Goal: Transaction & Acquisition: Purchase product/service

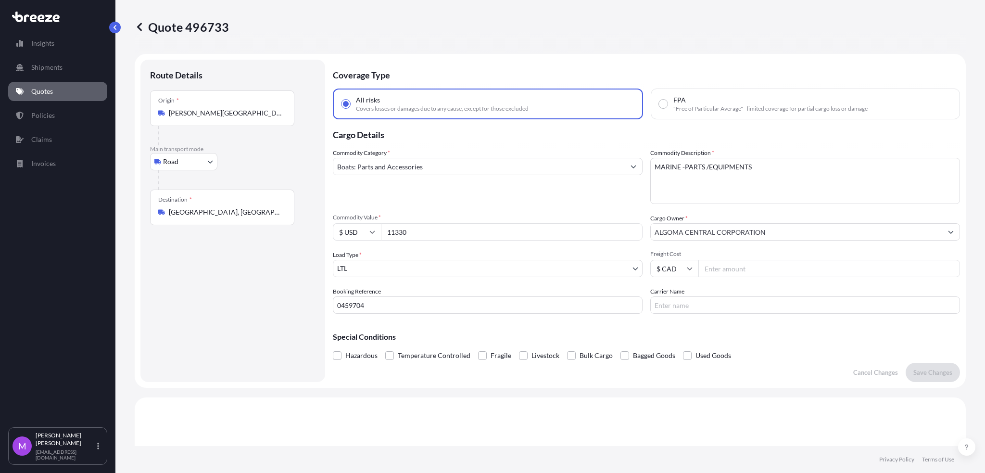
select select "Road"
select select "1"
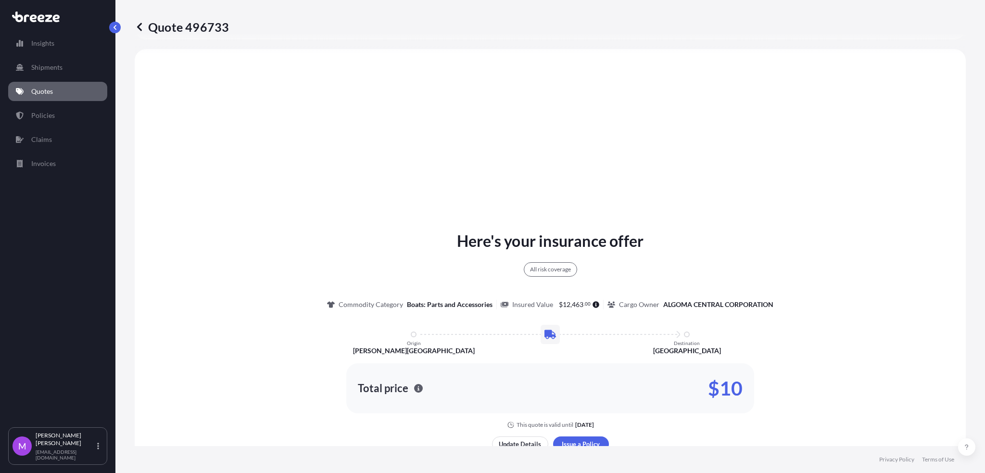
click at [67, 88] on link "Quotes" at bounding box center [57, 91] width 99 height 19
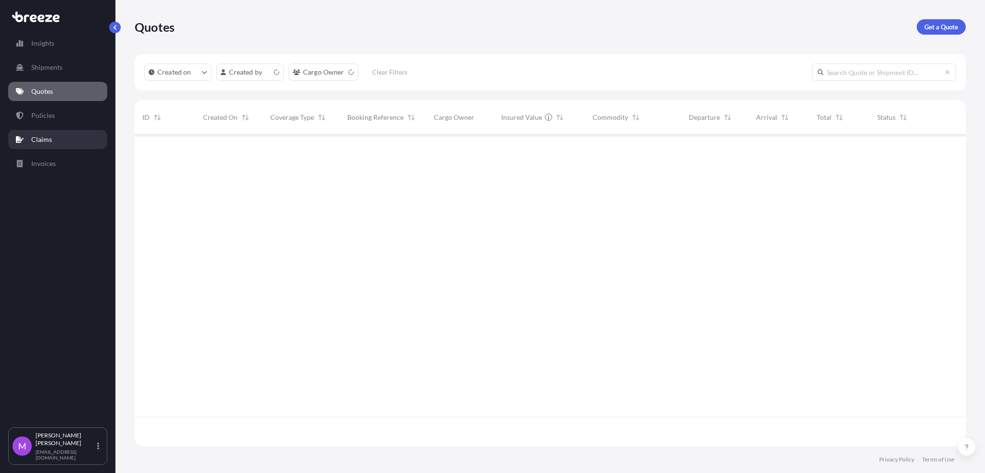
scroll to position [307, 821]
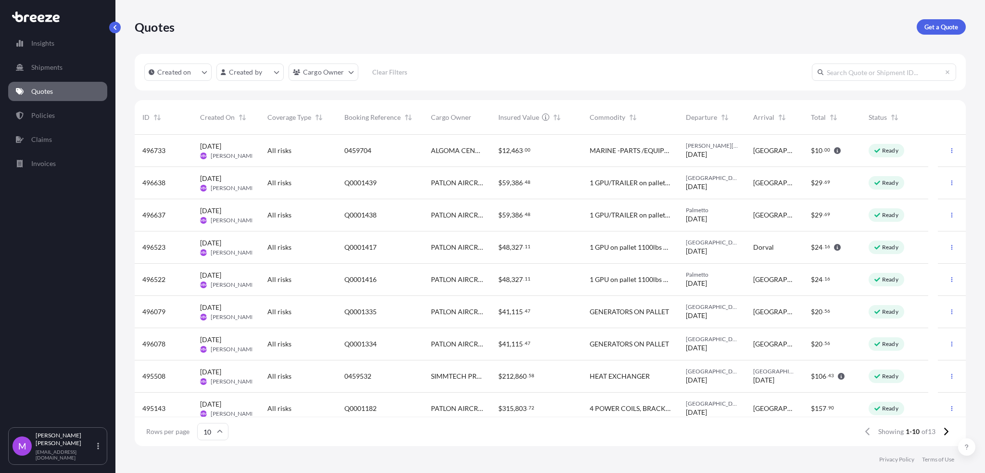
click at [517, 155] on span "$ 12 , 463 . 00" at bounding box center [514, 151] width 32 height 10
select select "Road"
select select "1"
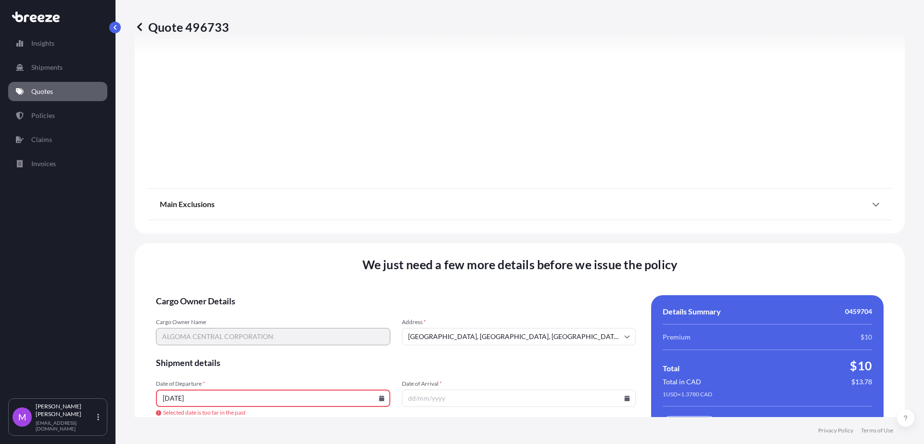
scroll to position [1241, 0]
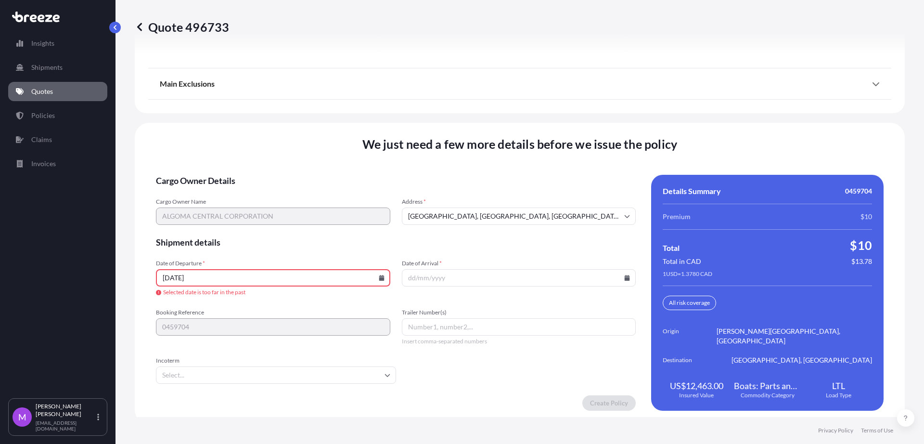
click at [379, 281] on input "[DATE]" at bounding box center [273, 277] width 234 height 17
click at [379, 278] on icon at bounding box center [381, 278] width 5 height 6
drag, startPoint x: 225, startPoint y: 194, endPoint x: 507, endPoint y: 208, distance: 282.3
click at [228, 194] on div "12 13 14 15 16 17 18" at bounding box center [271, 191] width 154 height 17
click at [223, 193] on div "12 13 14 15 16 17 18" at bounding box center [271, 191] width 154 height 17
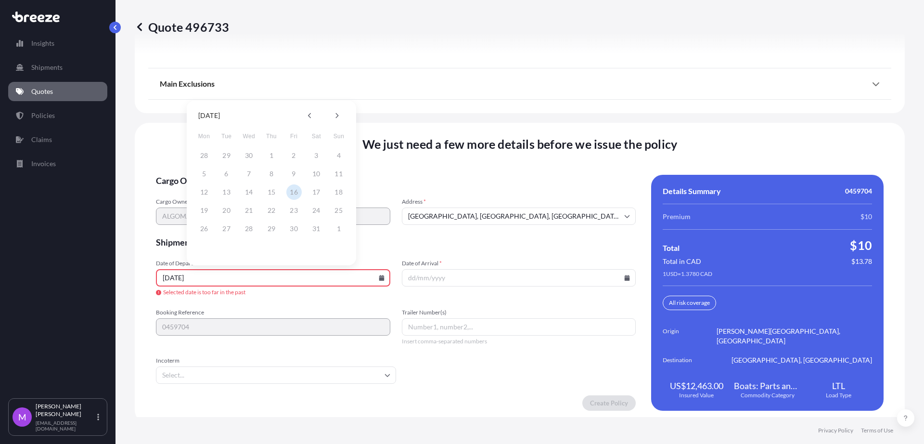
click at [228, 193] on div "12 13 14 15 16 17 18" at bounding box center [271, 191] width 154 height 17
click at [312, 277] on input "[DATE]" at bounding box center [273, 277] width 234 height 17
drag, startPoint x: 305, startPoint y: 277, endPoint x: 111, endPoint y: 275, distance: 193.4
click at [111, 275] on div "Insights Shipments Quotes Policies Claims Invoices M [PERSON_NAME] [EMAIL_ADDRE…" at bounding box center [462, 222] width 924 height 444
click at [374, 278] on input "081425" at bounding box center [273, 277] width 234 height 17
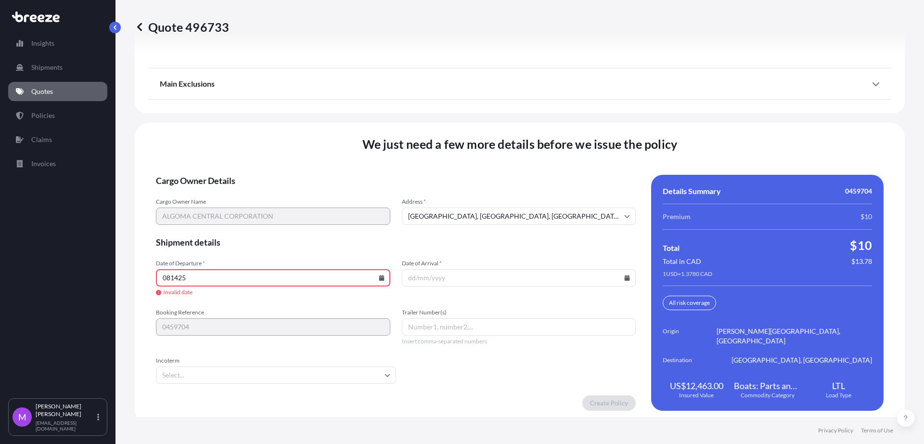
click at [379, 279] on icon at bounding box center [381, 278] width 5 height 6
click at [271, 192] on button "14" at bounding box center [271, 191] width 15 height 15
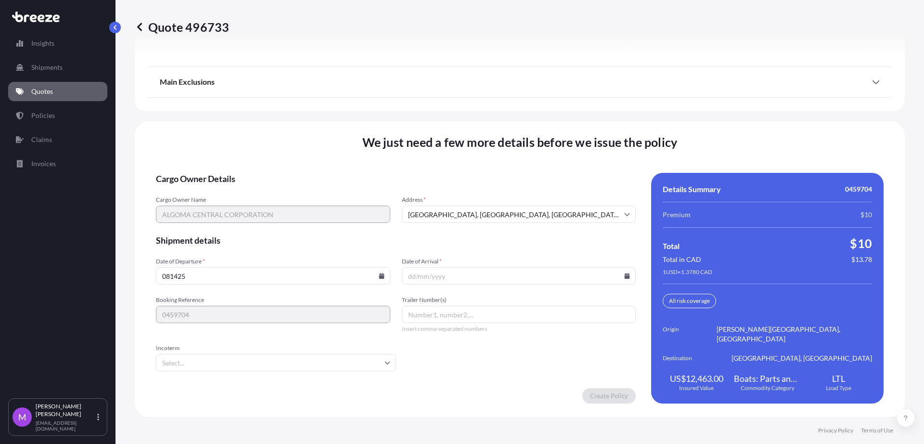
type input "[DATE]"
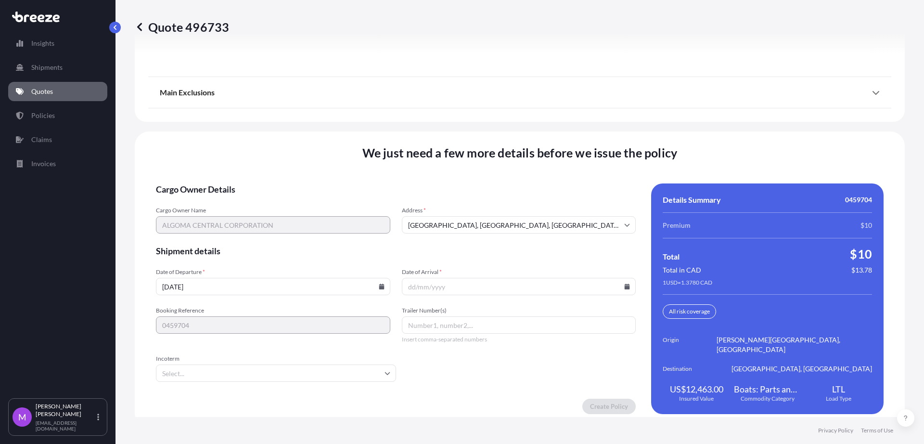
click at [470, 283] on input "Date of Arrival *" at bounding box center [519, 286] width 234 height 17
click at [619, 285] on div at bounding box center [519, 286] width 234 height 17
click at [624, 283] on icon at bounding box center [626, 286] width 5 height 6
click at [494, 214] on button "20" at bounding box center [491, 213] width 15 height 15
type input "[DATE]"
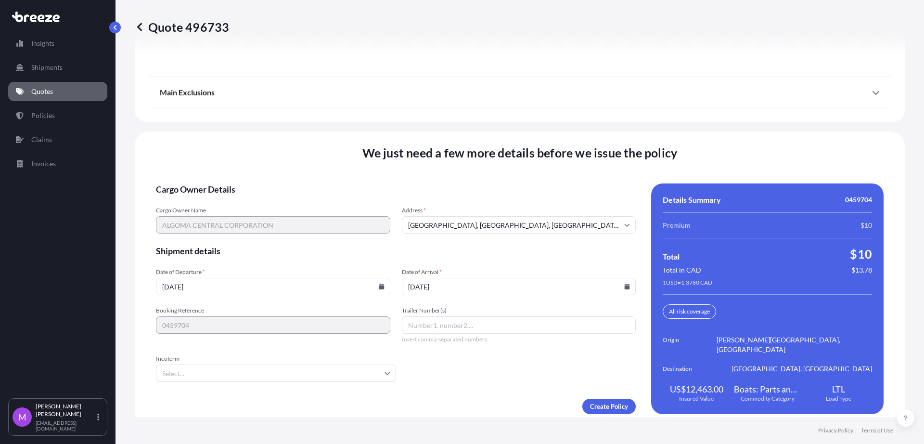
click at [260, 379] on form "Cargo Owner Details Cargo Owner Name ALGOMA CENTRAL CORPORATION Address * [GEOG…" at bounding box center [396, 298] width 480 height 230
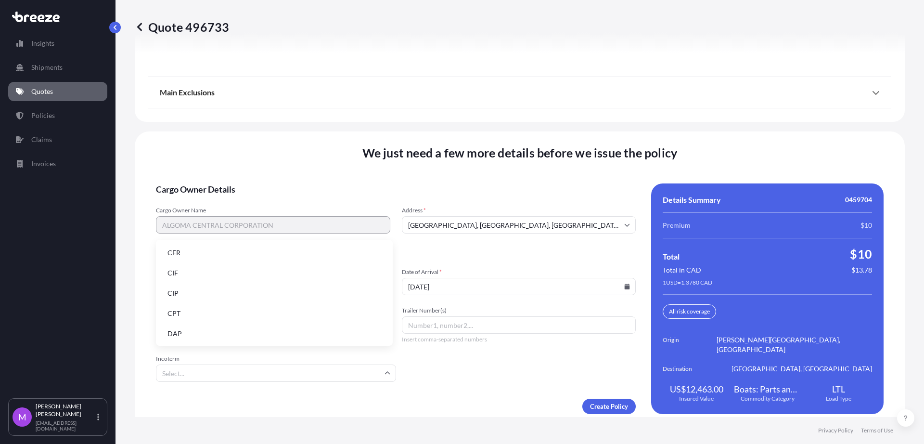
click at [255, 368] on input "Incoterm" at bounding box center [276, 372] width 240 height 17
drag, startPoint x: 191, startPoint y: 275, endPoint x: 398, endPoint y: 392, distance: 238.0
click at [191, 275] on li "CIF" at bounding box center [274, 273] width 229 height 18
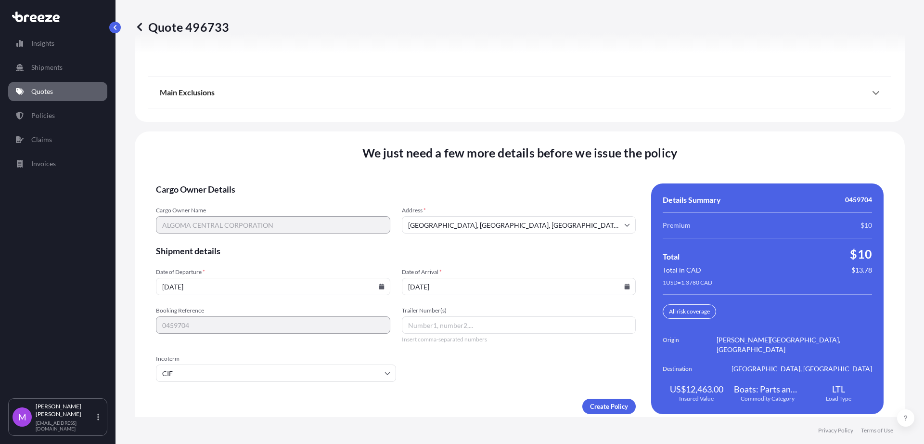
click at [472, 398] on div "Create Policy" at bounding box center [396, 405] width 480 height 15
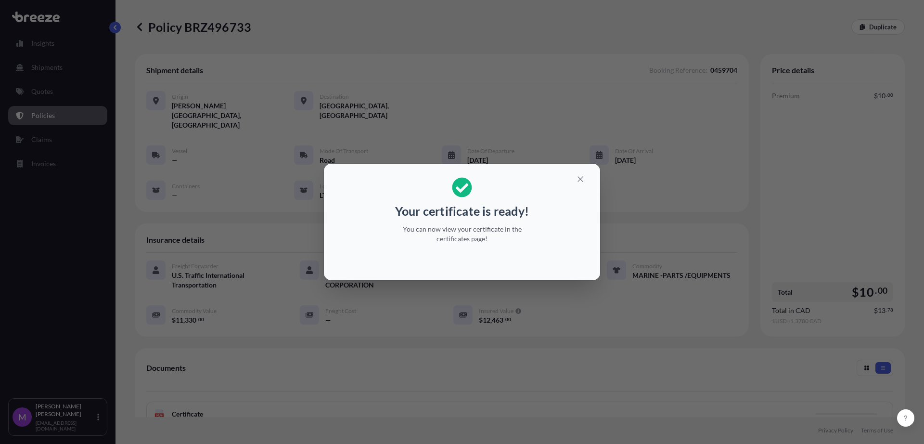
click at [577, 365] on div "Your certificate is ready! You can now view your certificate in the certificate…" at bounding box center [462, 222] width 924 height 444
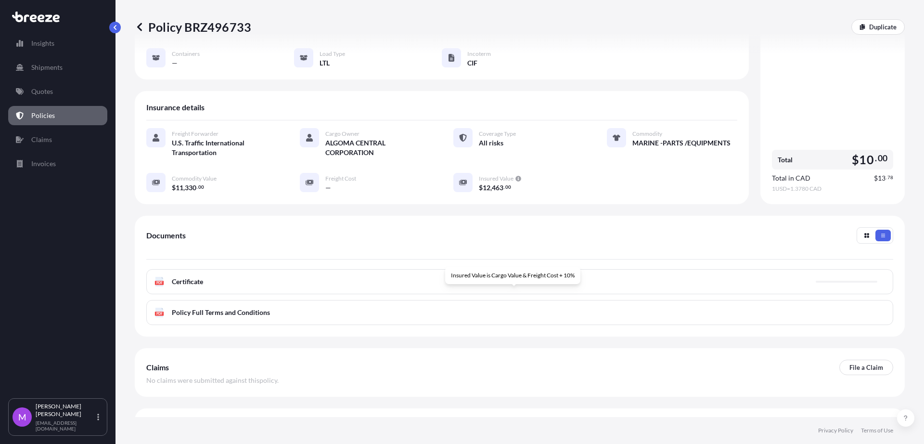
scroll to position [135, 0]
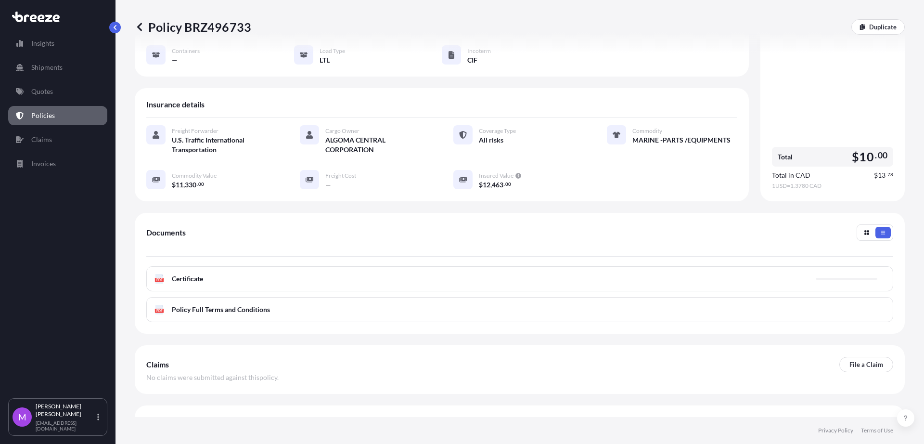
drag, startPoint x: 328, startPoint y: 264, endPoint x: 350, endPoint y: 262, distance: 22.2
click at [327, 266] on div "PDF Certificate" at bounding box center [519, 278] width 747 height 25
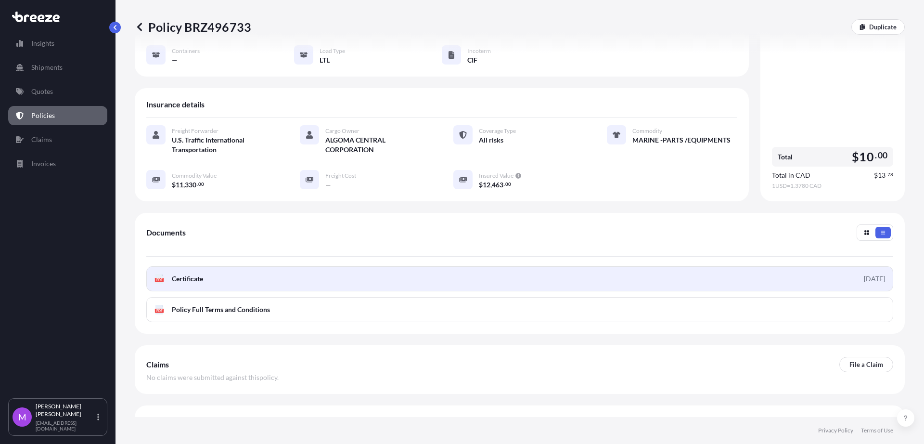
click at [508, 266] on link "PDF Certificate [DATE]" at bounding box center [519, 278] width 747 height 25
